Goal: Task Accomplishment & Management: Use online tool/utility

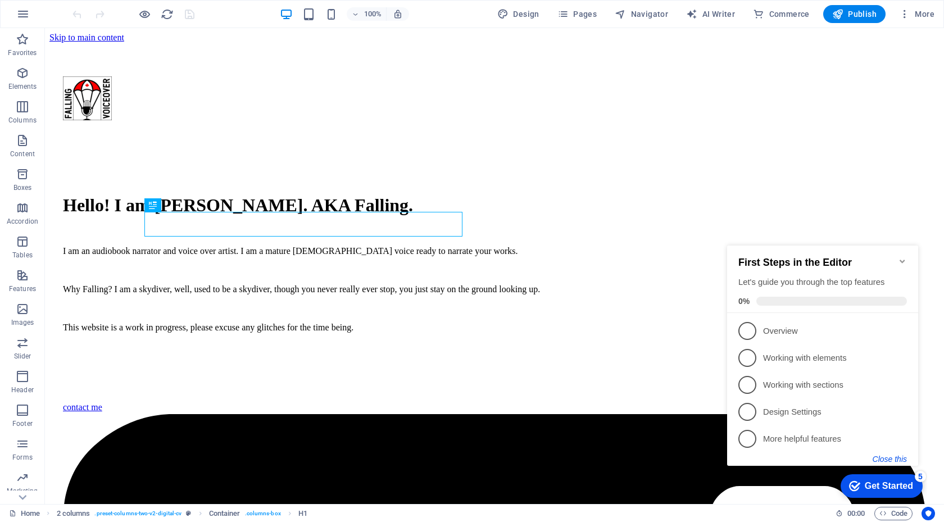
click at [893, 455] on button "Close this" at bounding box center [890, 459] width 34 height 9
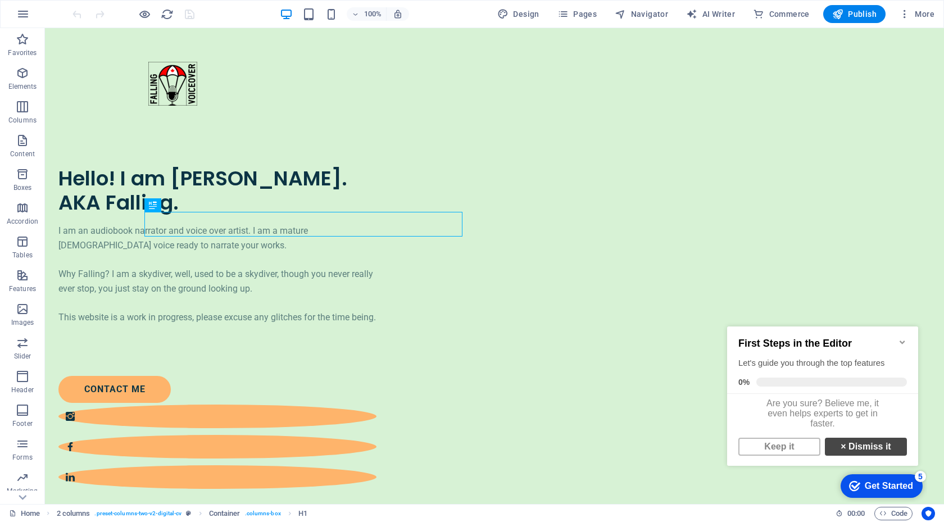
click at [877, 449] on link "× Dismiss it" at bounding box center [866, 447] width 82 height 18
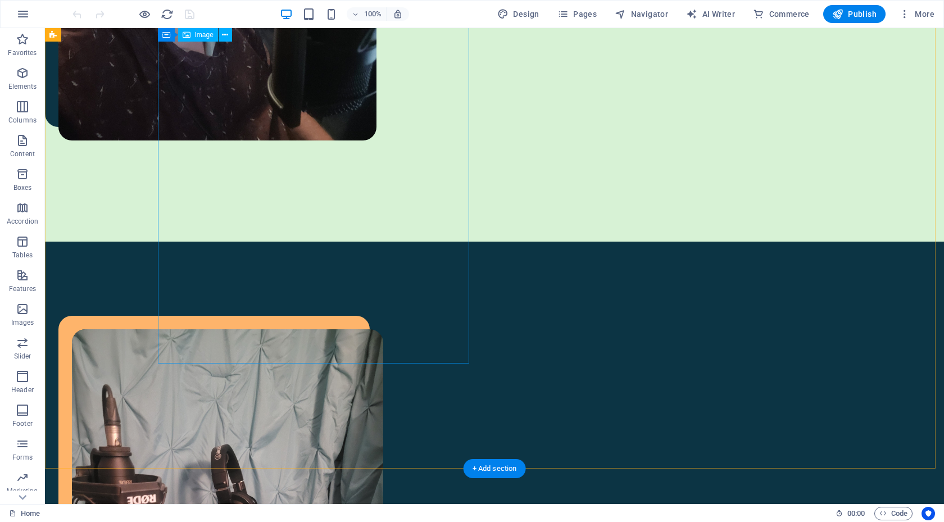
scroll to position [691, 0]
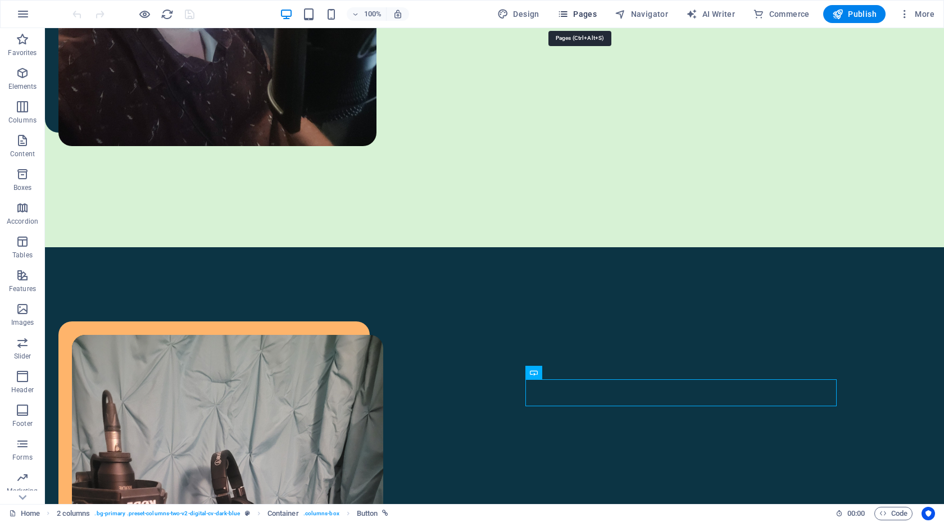
click at [564, 12] on icon "button" at bounding box center [562, 13] width 11 height 11
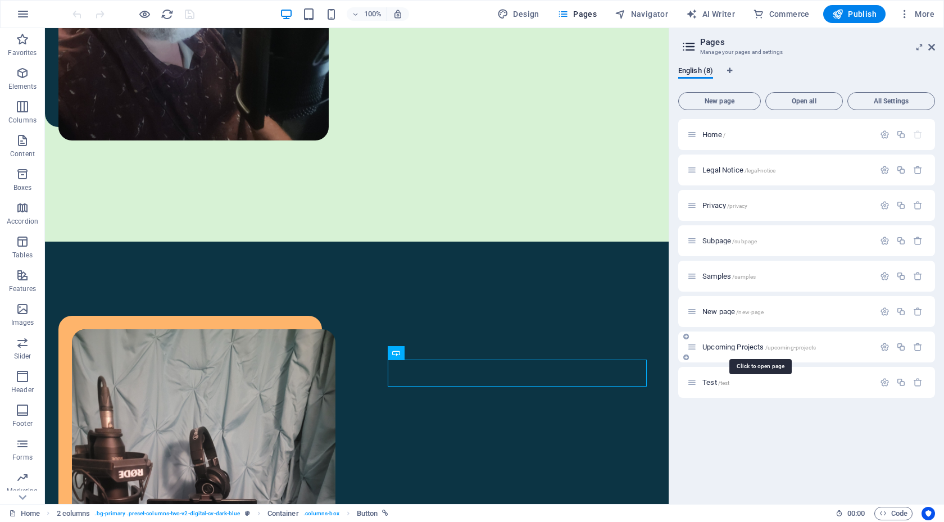
click at [742, 344] on span "Upcoming Projects /upcoming-projects" at bounding box center [759, 347] width 114 height 8
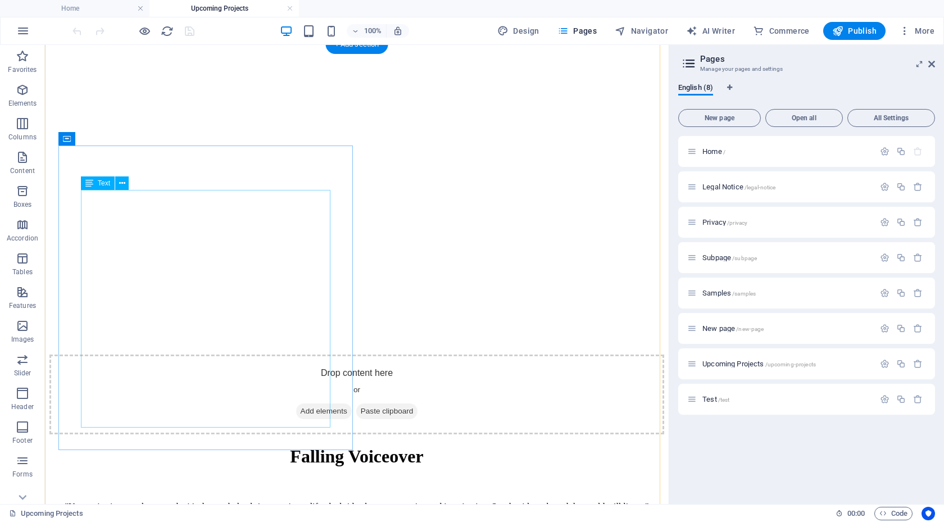
scroll to position [337, 0]
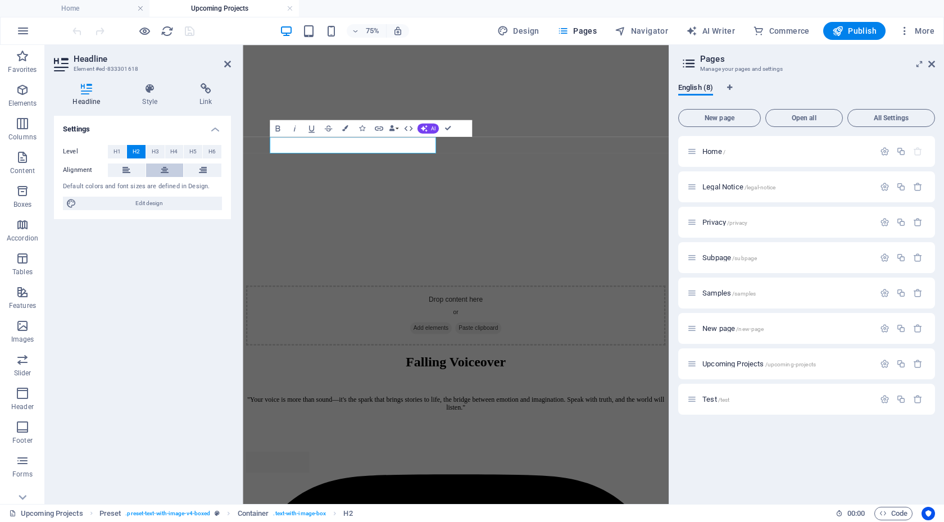
click at [166, 170] on icon at bounding box center [165, 170] width 8 height 13
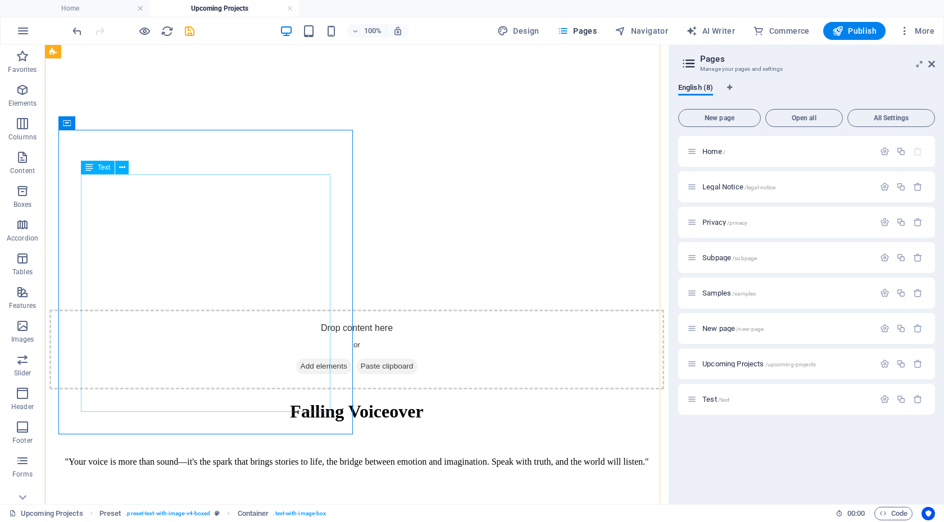
scroll to position [393, 0]
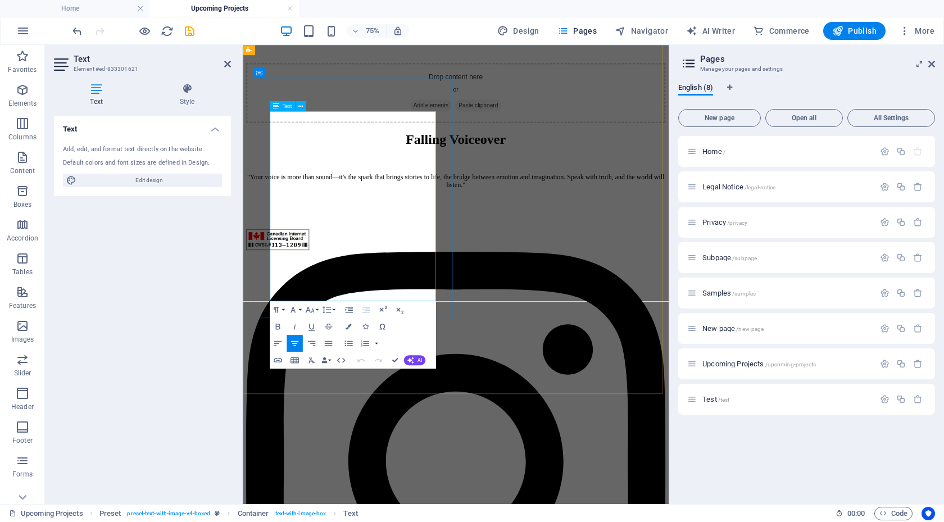
drag, startPoint x: 484, startPoint y: 253, endPoint x: 408, endPoint y: 267, distance: 77.1
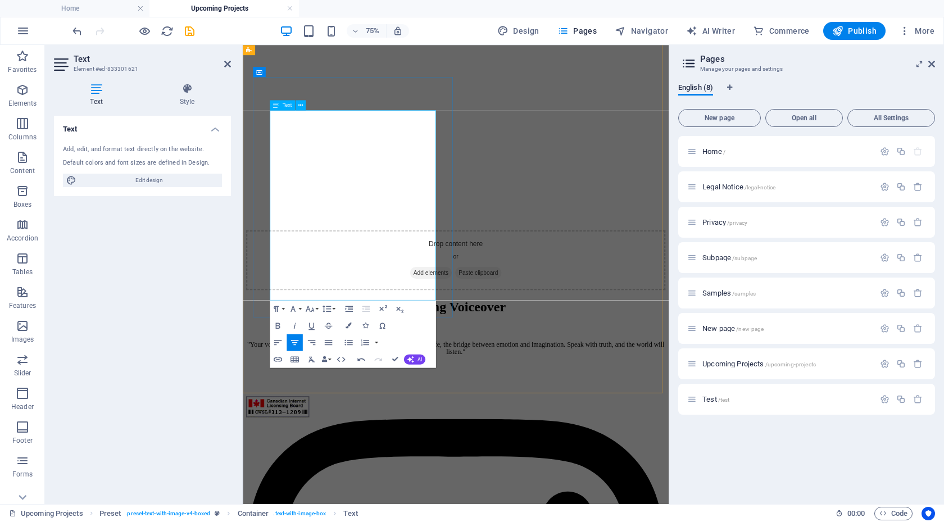
scroll to position [450, 0]
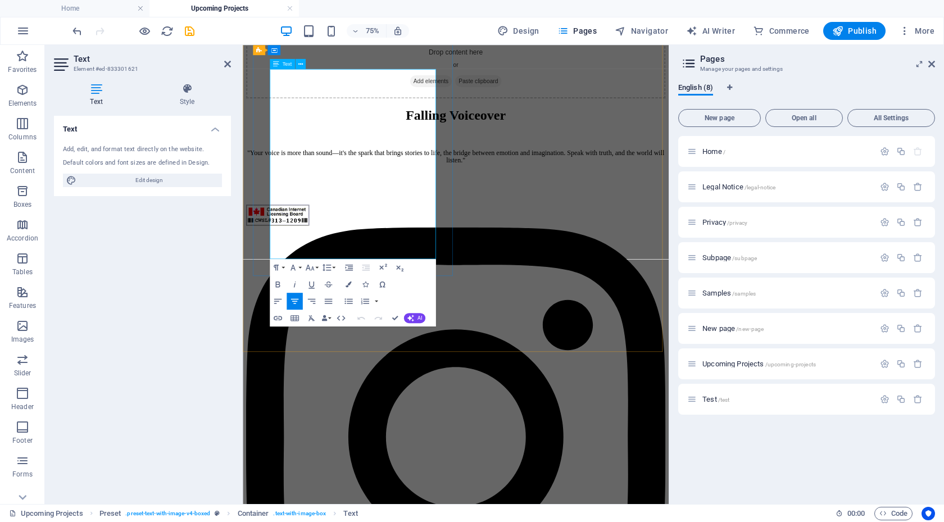
drag, startPoint x: 280, startPoint y: 273, endPoint x: 496, endPoint y: 303, distance: 217.9
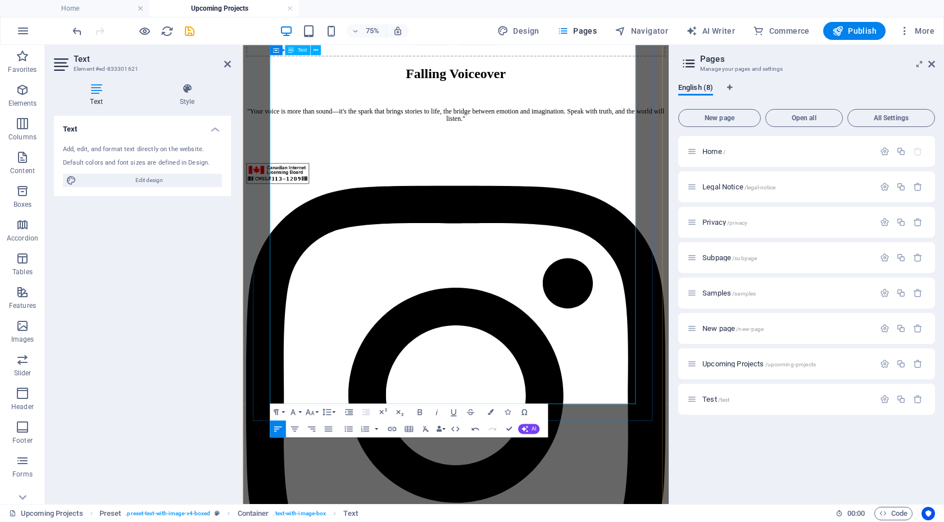
scroll to position [843, 0]
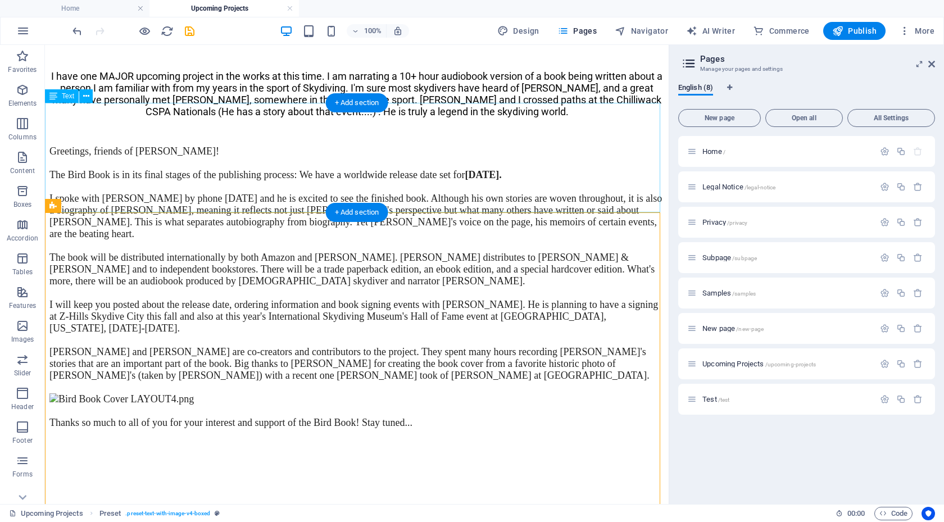
scroll to position [225, 0]
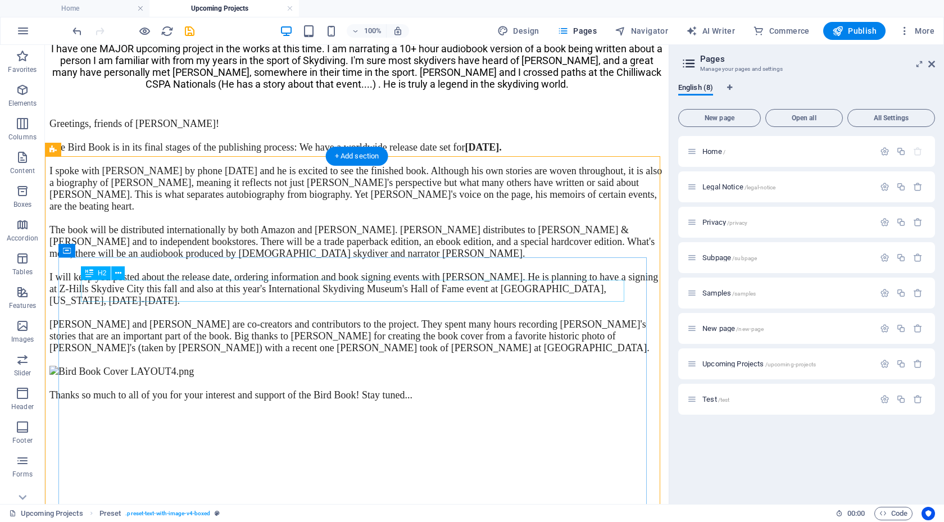
click at [378, 12] on div "Updates" at bounding box center [356, 4] width 615 height 15
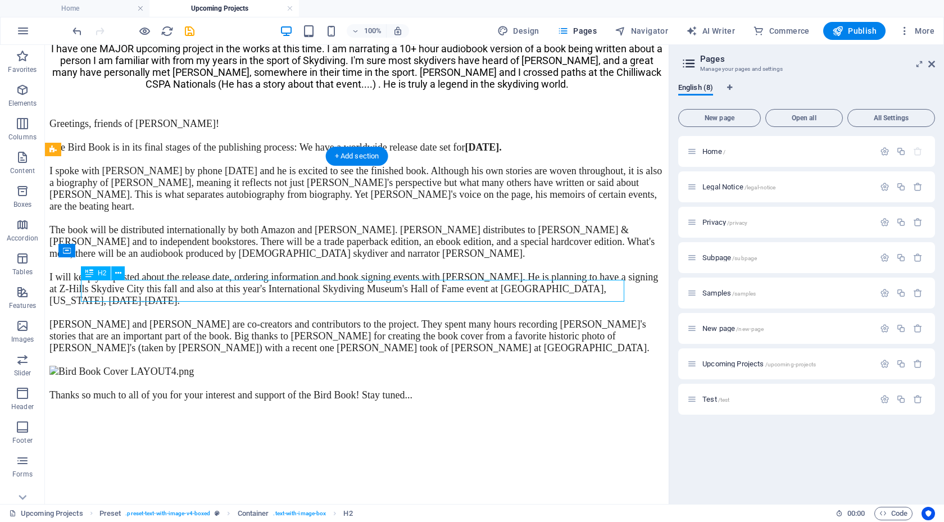
click at [374, 12] on div "Updates" at bounding box center [356, 4] width 615 height 15
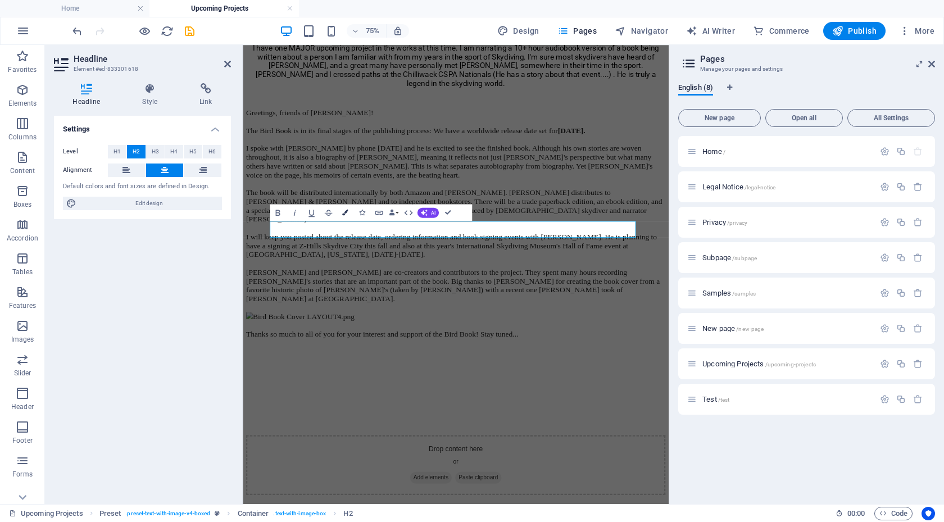
click at [347, 212] on icon "button" at bounding box center [345, 213] width 6 height 6
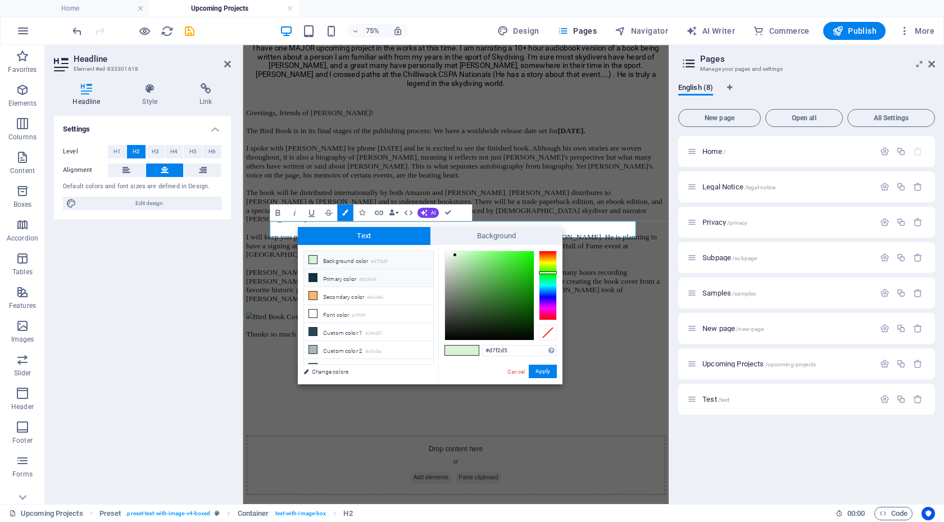
click at [335, 275] on li "Primary color #0c3444" at bounding box center [368, 278] width 129 height 18
type input "#0c3444"
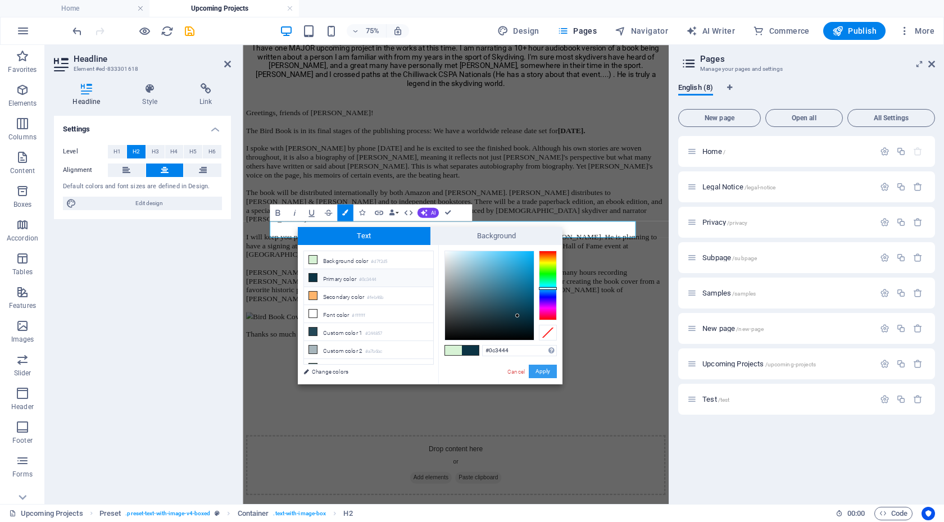
click at [549, 369] on button "Apply" at bounding box center [543, 371] width 28 height 13
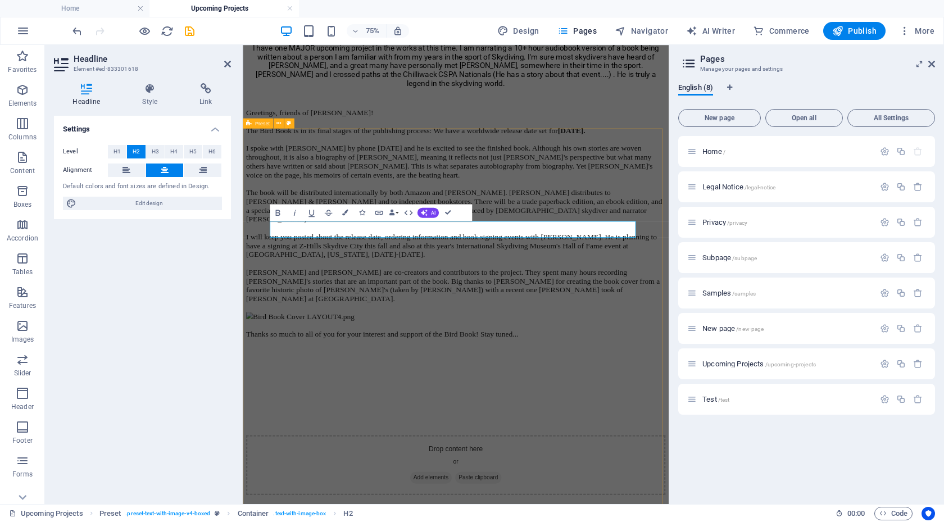
click at [639, 206] on div "Updates I have one MAJOR upcoming project in the works at this time. I am narra…" at bounding box center [526, 321] width 559 height 648
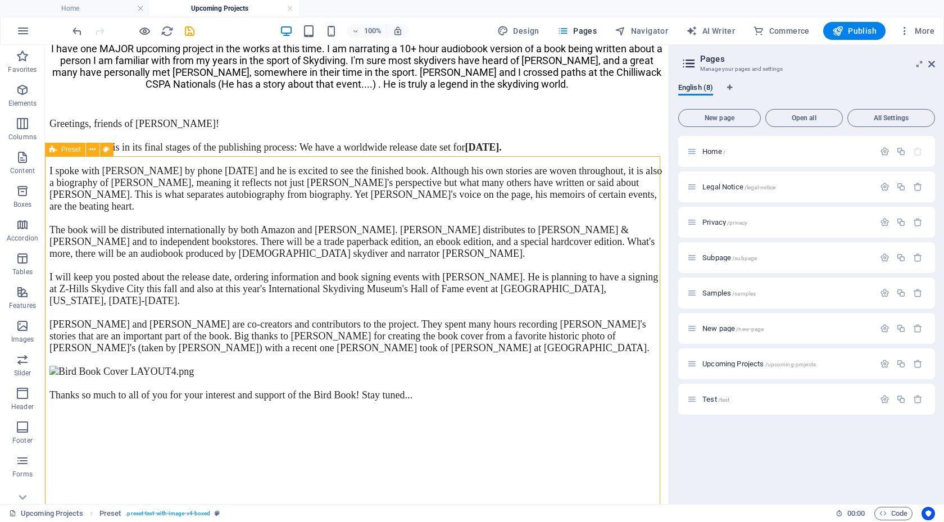
click at [574, 185] on div "Updates I have one MAJOR upcoming project in the works at this time. I am narra…" at bounding box center [356, 303] width 615 height 612
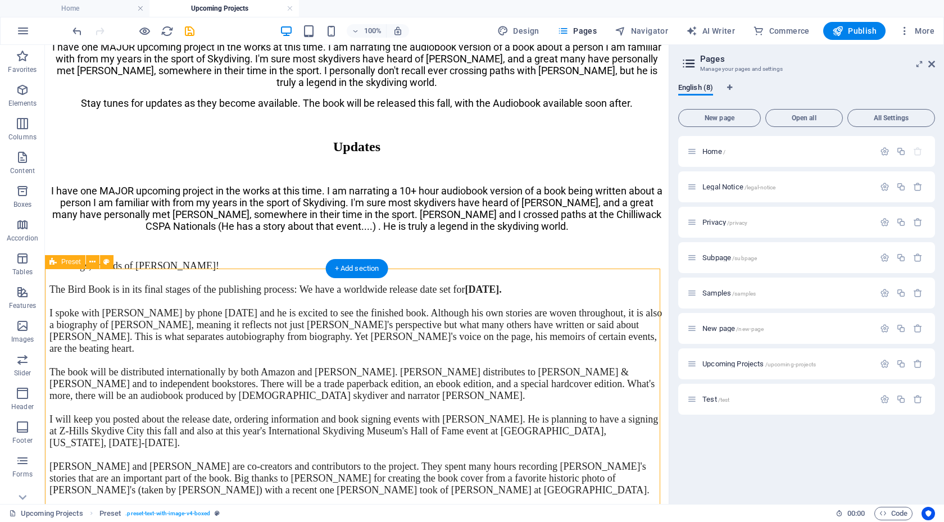
scroll to position [56, 0]
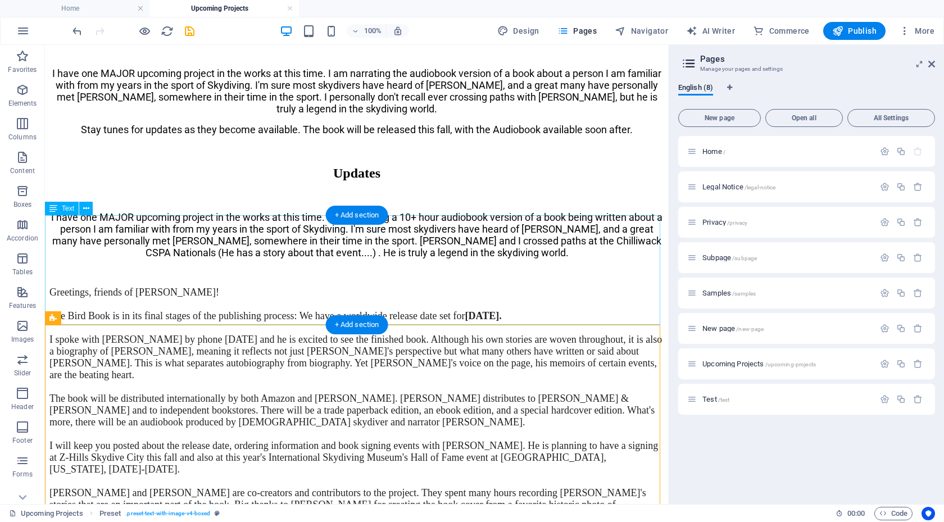
click at [636, 155] on div "I have one MAJOR upcoming project in the works at this time. I am narrating the…" at bounding box center [356, 101] width 615 height 106
click at [161, 155] on div "I have one MAJOR upcoming project in the works at this time. I am narrating the…" at bounding box center [356, 101] width 615 height 106
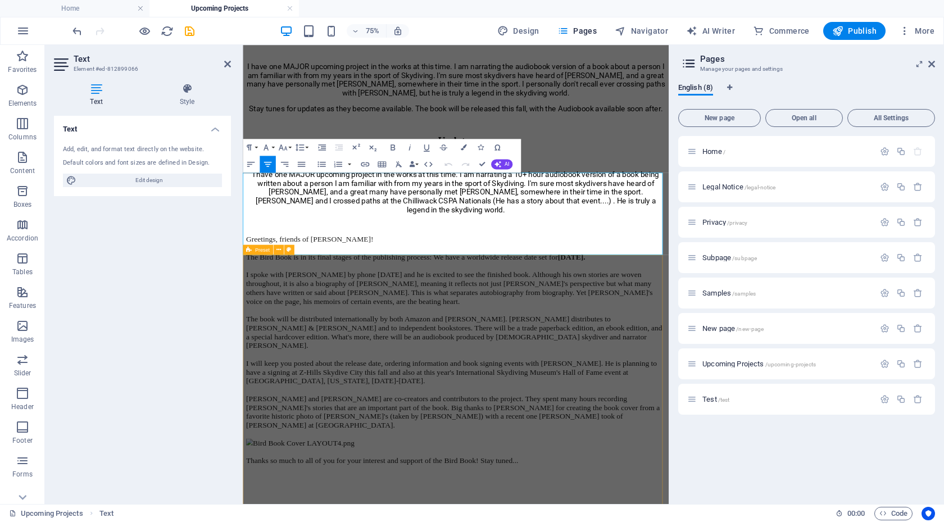
click at [494, 371] on div "Updates I have one MAJOR upcoming project in the works at this time. I am narra…" at bounding box center [526, 490] width 559 height 648
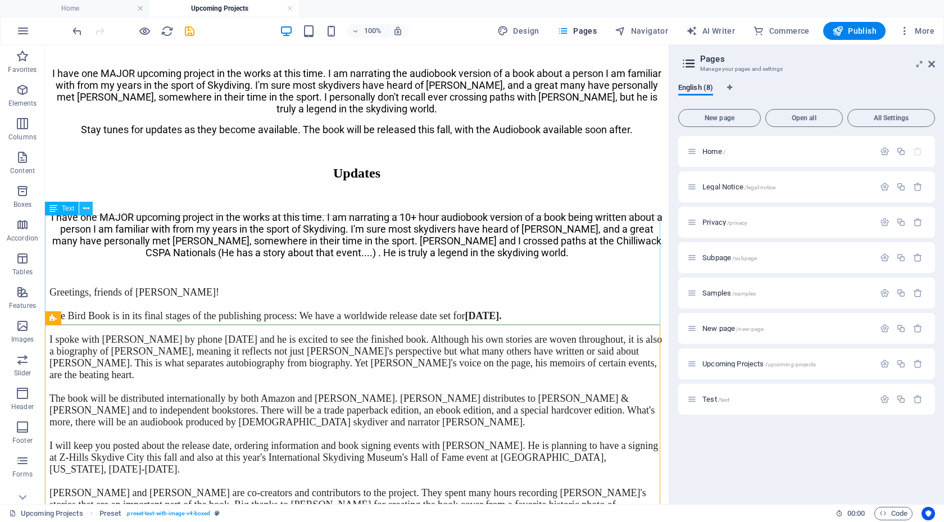
click at [84, 210] on icon at bounding box center [86, 209] width 6 height 12
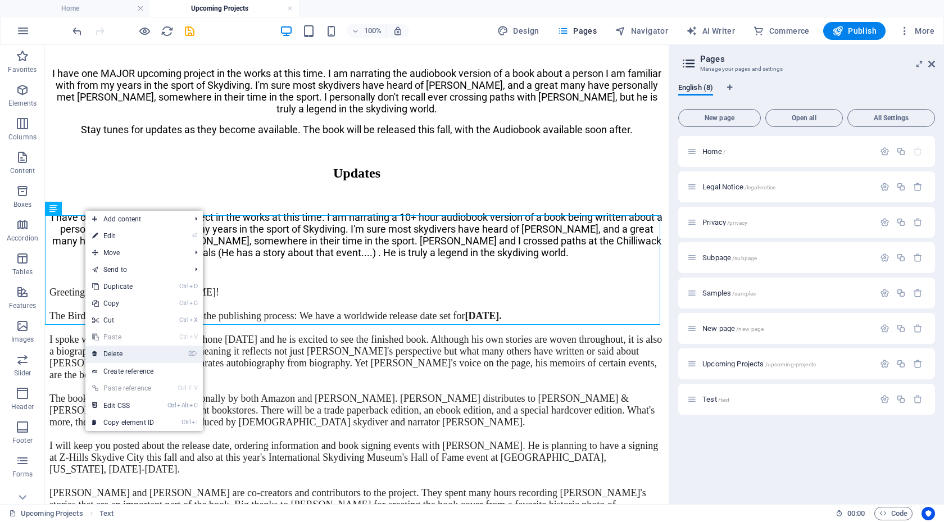
click at [129, 353] on link "⌦ Delete" at bounding box center [122, 354] width 75 height 17
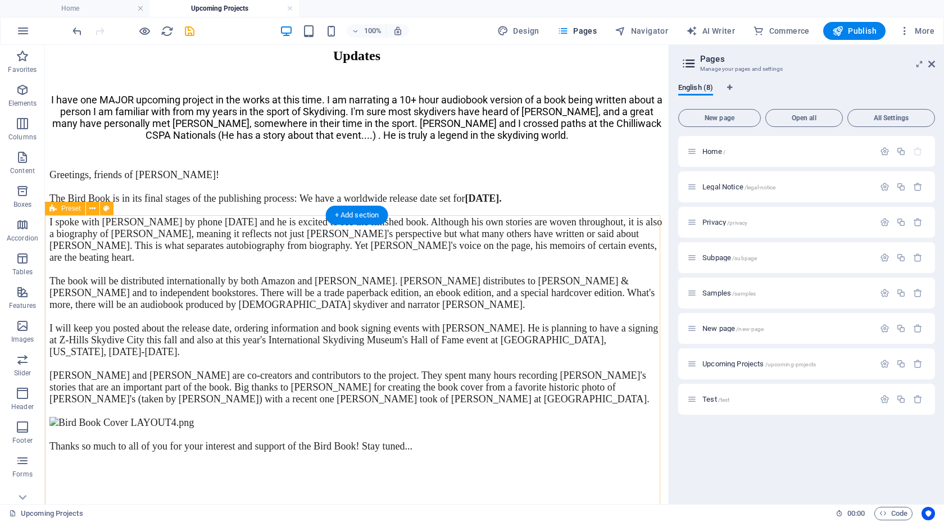
click at [398, 278] on div "Updates I have one MAJOR upcoming project in the works at this time. I am narra…" at bounding box center [356, 354] width 615 height 612
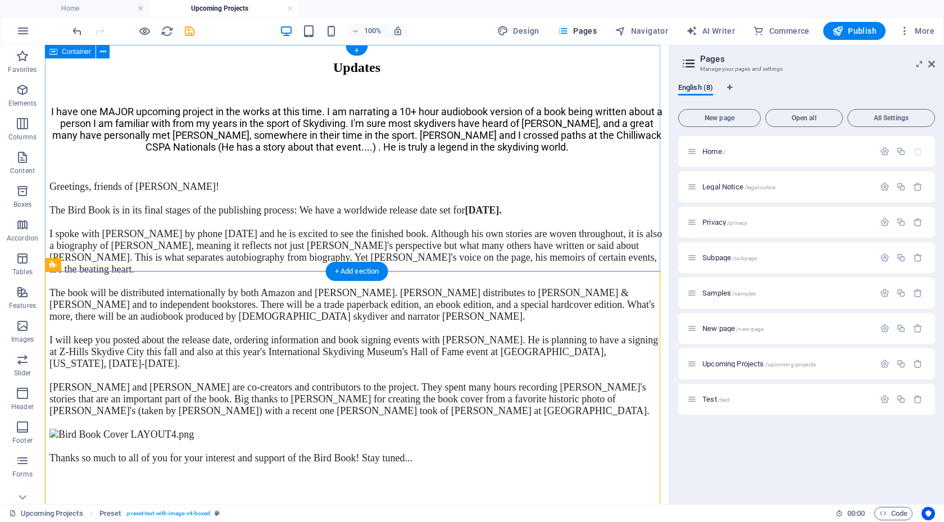
scroll to position [0, 0]
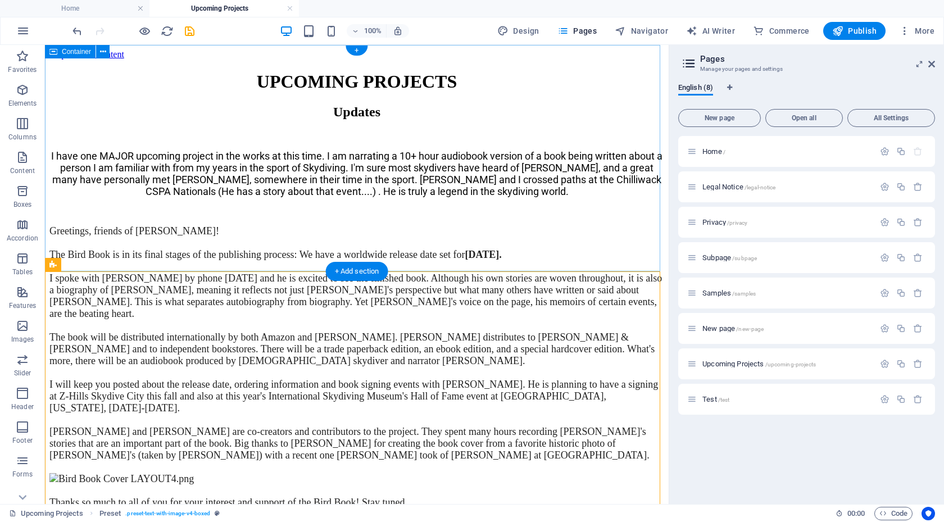
click at [382, 92] on div "UPCOMING PROJECTS" at bounding box center [356, 81] width 615 height 21
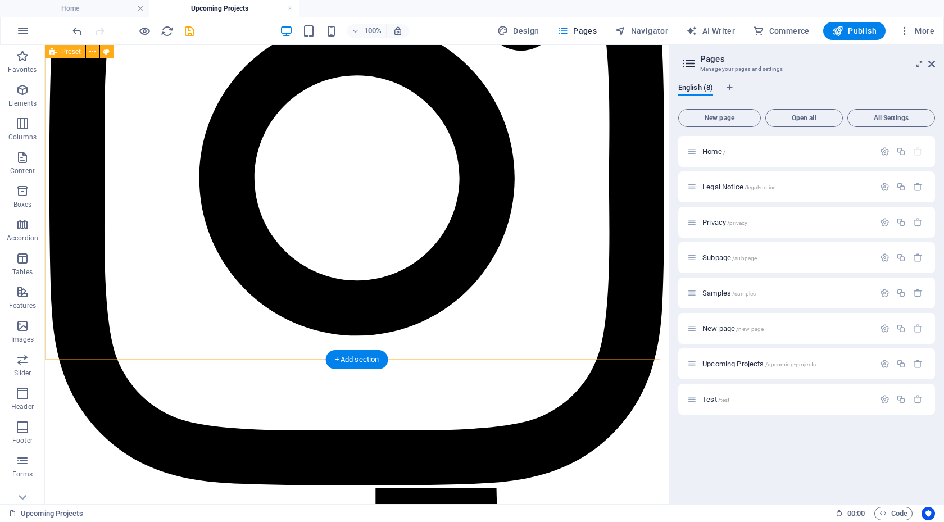
scroll to position [955, 0]
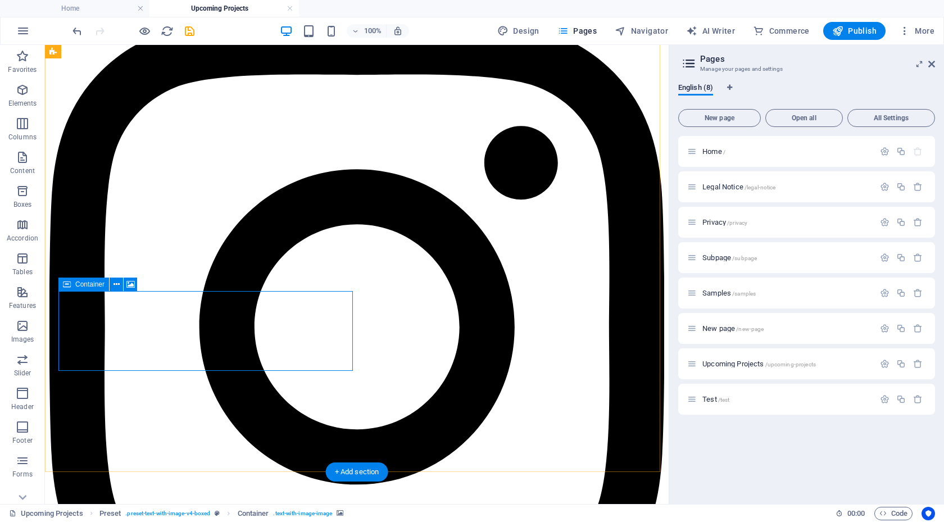
scroll to position [843, 0]
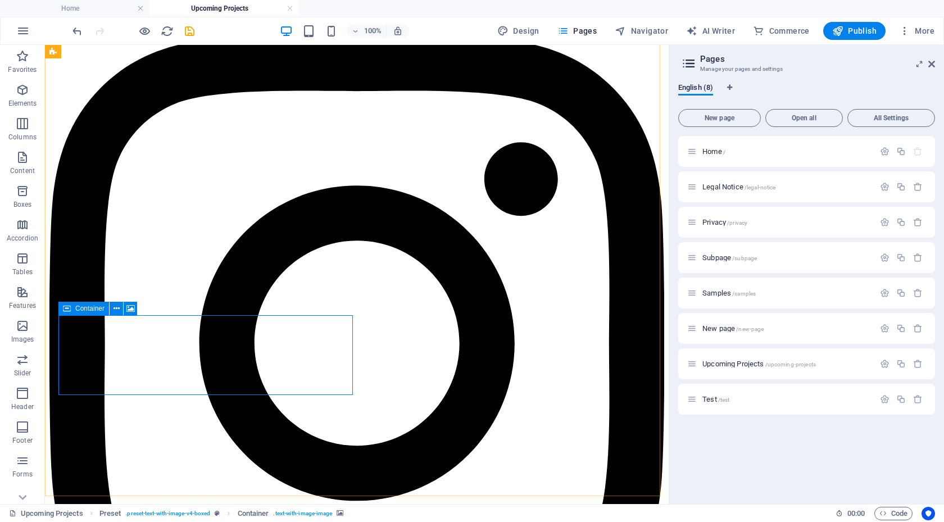
click at [89, 310] on span "Container" at bounding box center [89, 308] width 29 height 7
click at [114, 310] on icon at bounding box center [117, 309] width 6 height 12
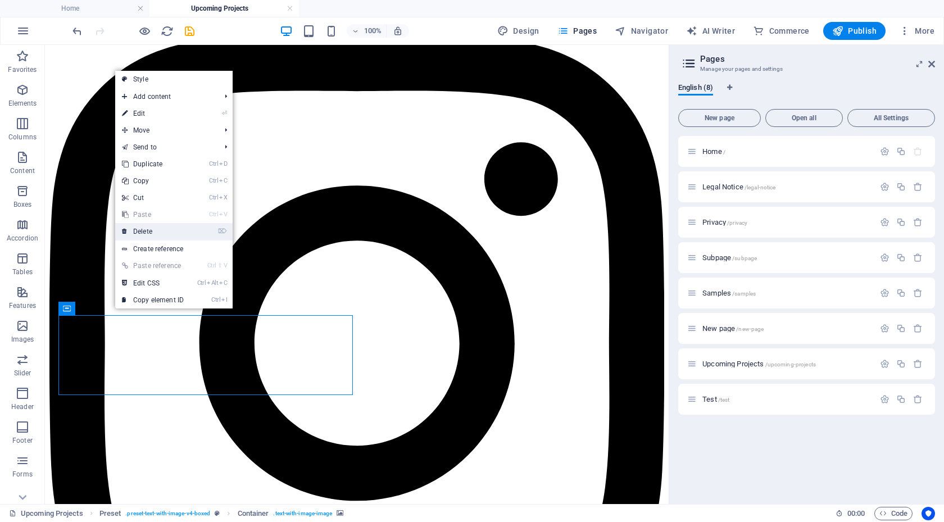
click at [145, 231] on link "⌦ Delete" at bounding box center [152, 231] width 75 height 17
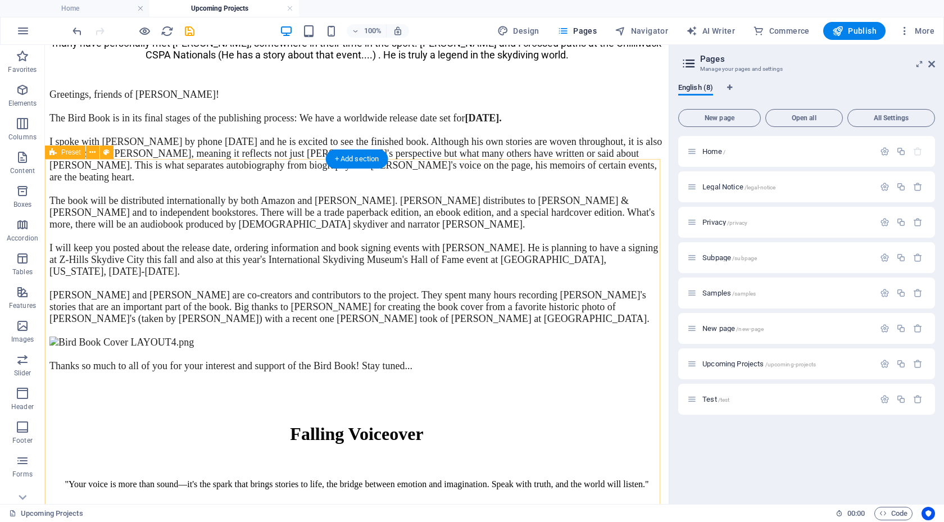
scroll to position [112, 0]
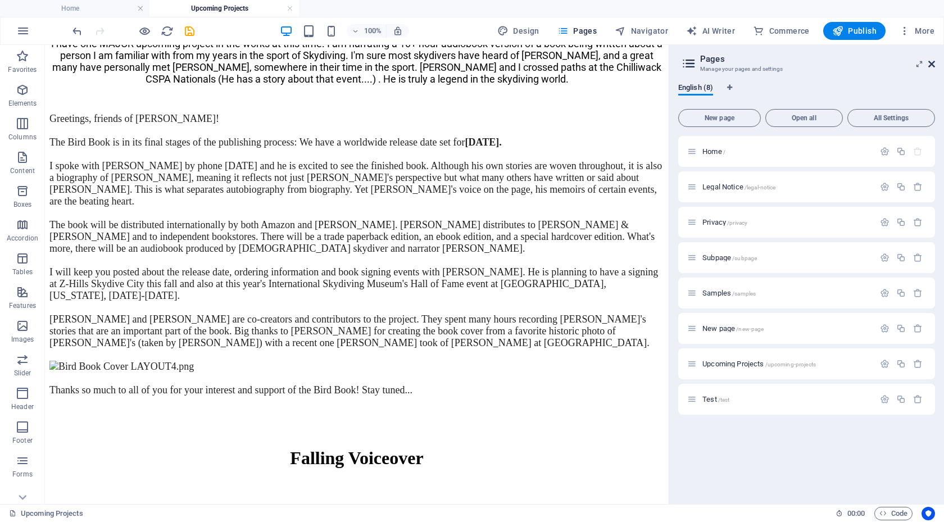
click at [934, 64] on icon at bounding box center [931, 64] width 7 height 9
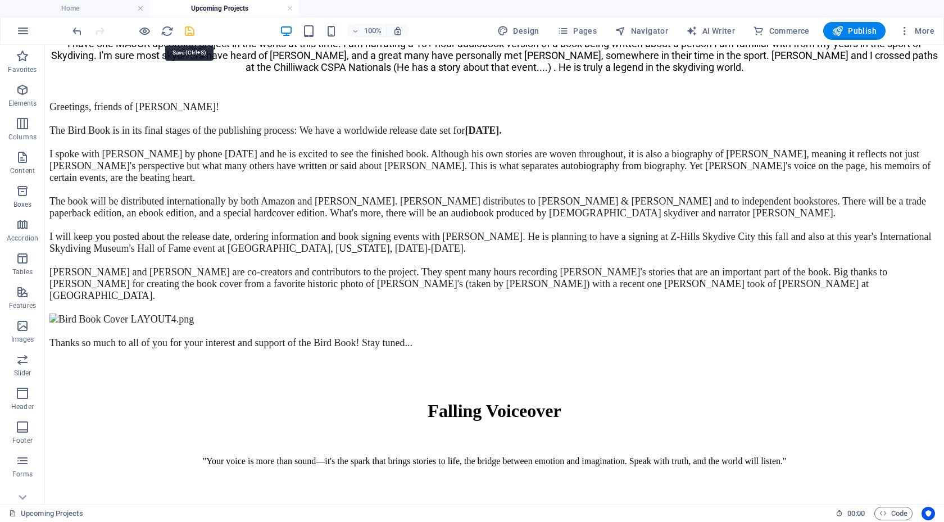
click at [188, 31] on icon "save" at bounding box center [189, 31] width 13 height 13
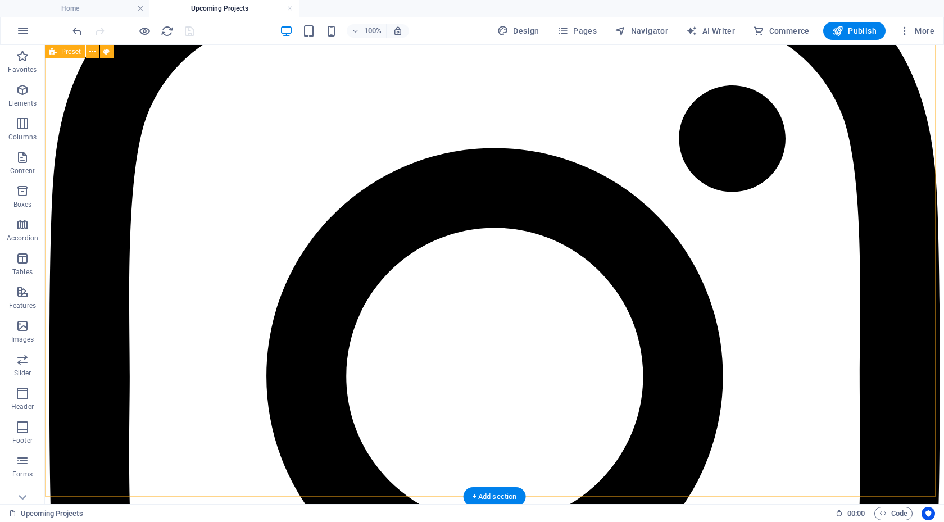
scroll to position [730, 0]
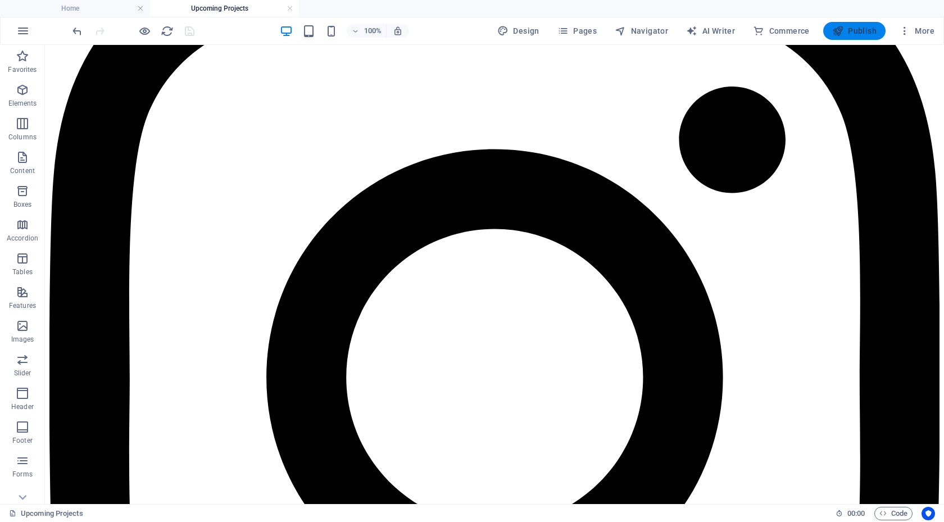
click at [855, 33] on span "Publish" at bounding box center [854, 30] width 44 height 11
